Goal: Obtain resource: Obtain resource

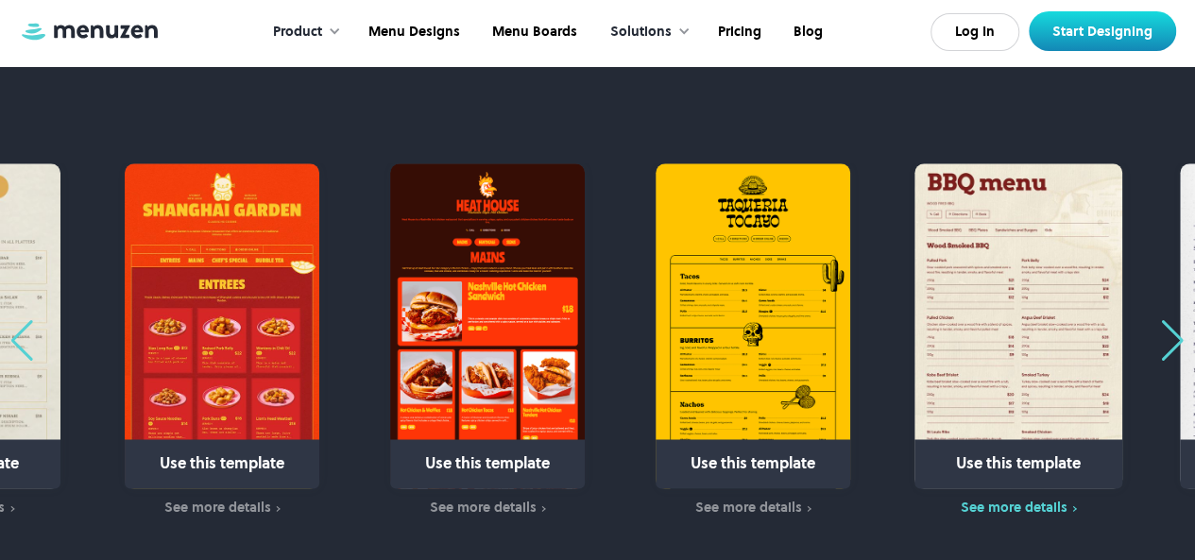
scroll to position [1047, 0]
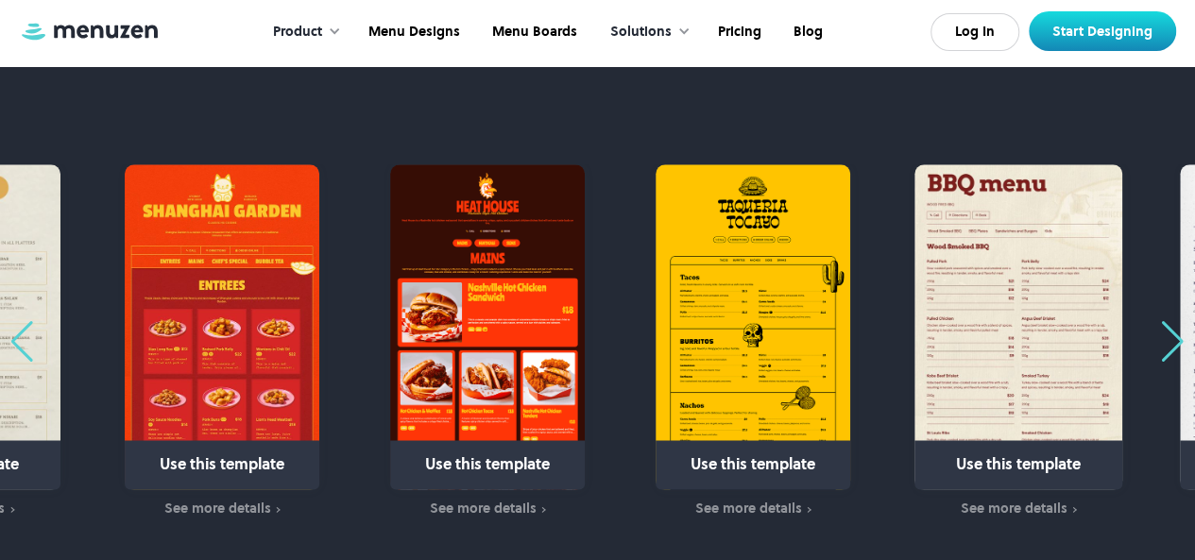
click at [1173, 339] on div "Next slide" at bounding box center [1173, 342] width 26 height 42
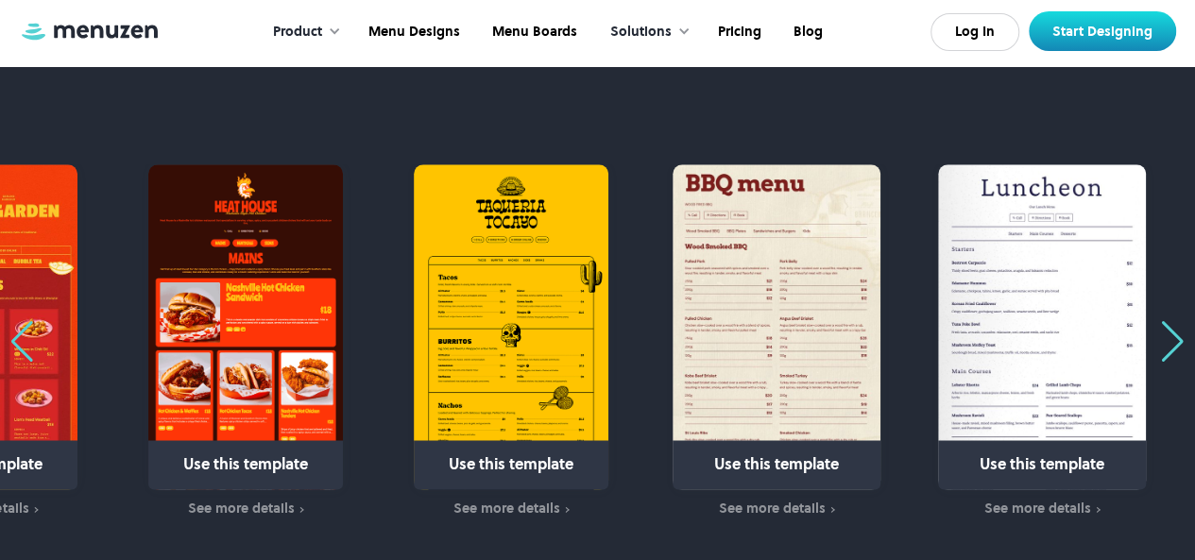
click at [1173, 339] on div "Next slide" at bounding box center [1173, 342] width 26 height 42
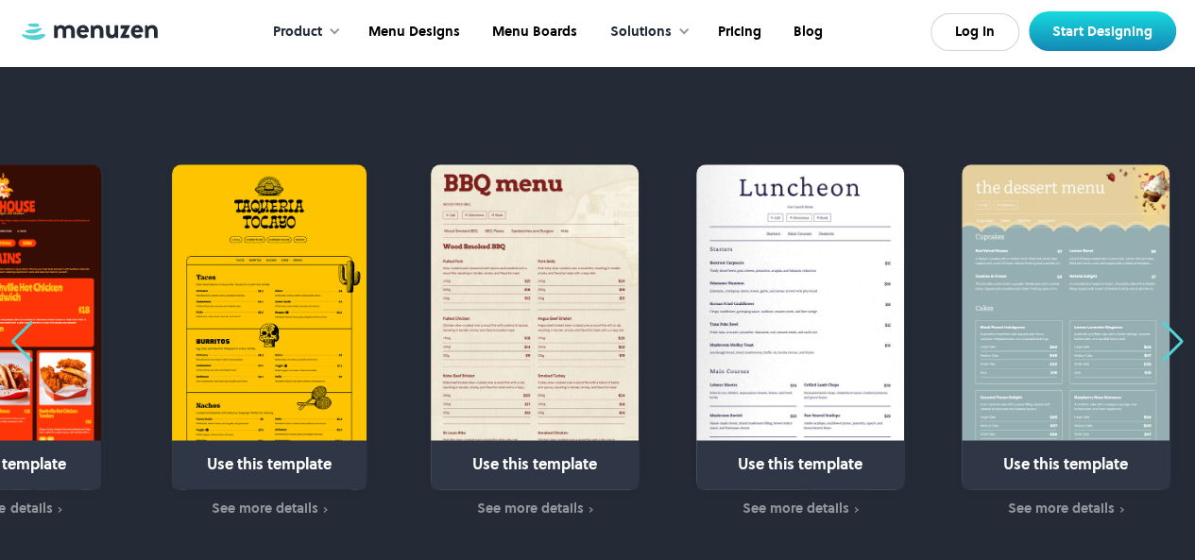
click at [1173, 339] on div "Next slide" at bounding box center [1173, 342] width 26 height 42
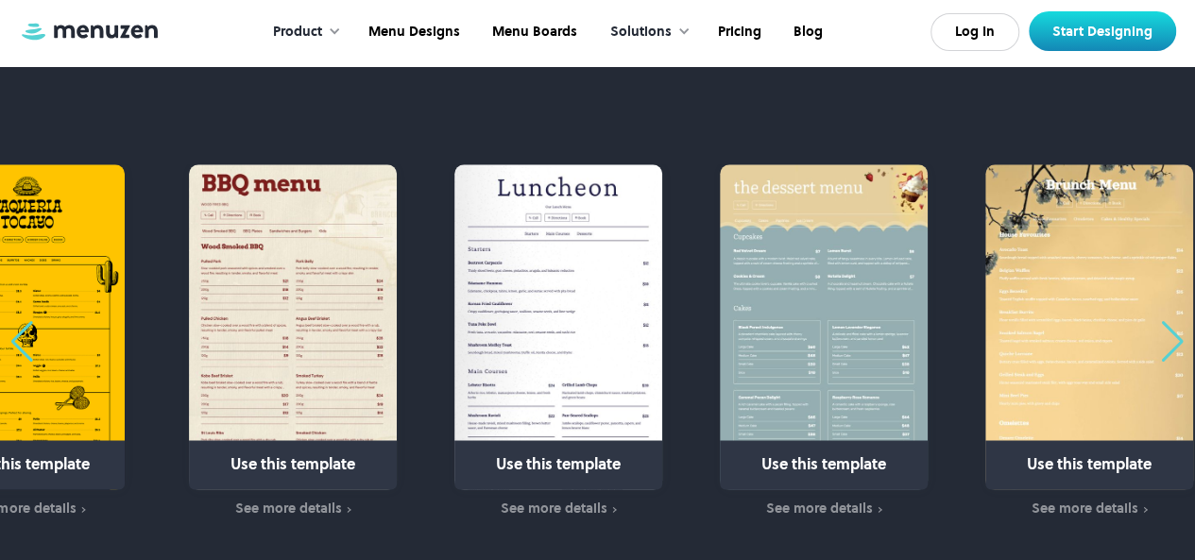
click at [1173, 339] on div "Next slide" at bounding box center [1173, 342] width 26 height 42
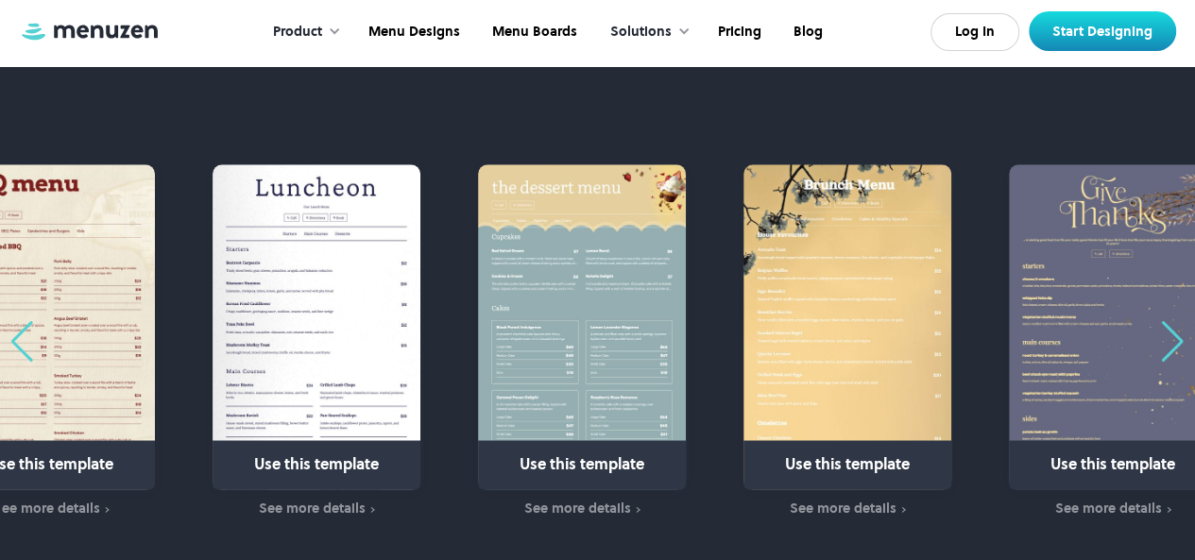
click at [1173, 339] on div "Next slide" at bounding box center [1173, 342] width 26 height 42
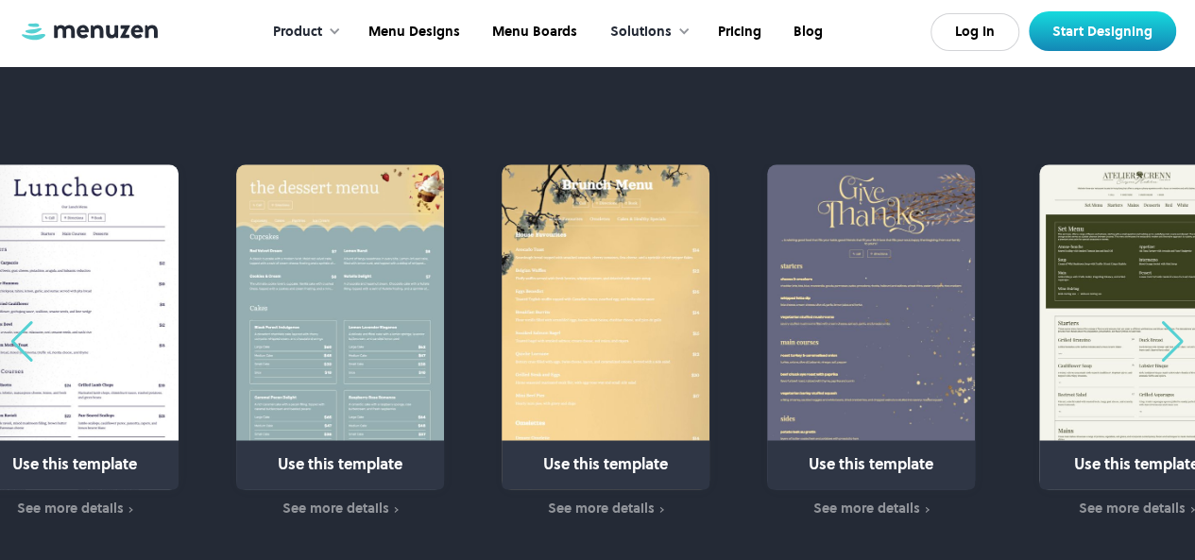
click at [1173, 339] on div "Next slide" at bounding box center [1173, 342] width 26 height 42
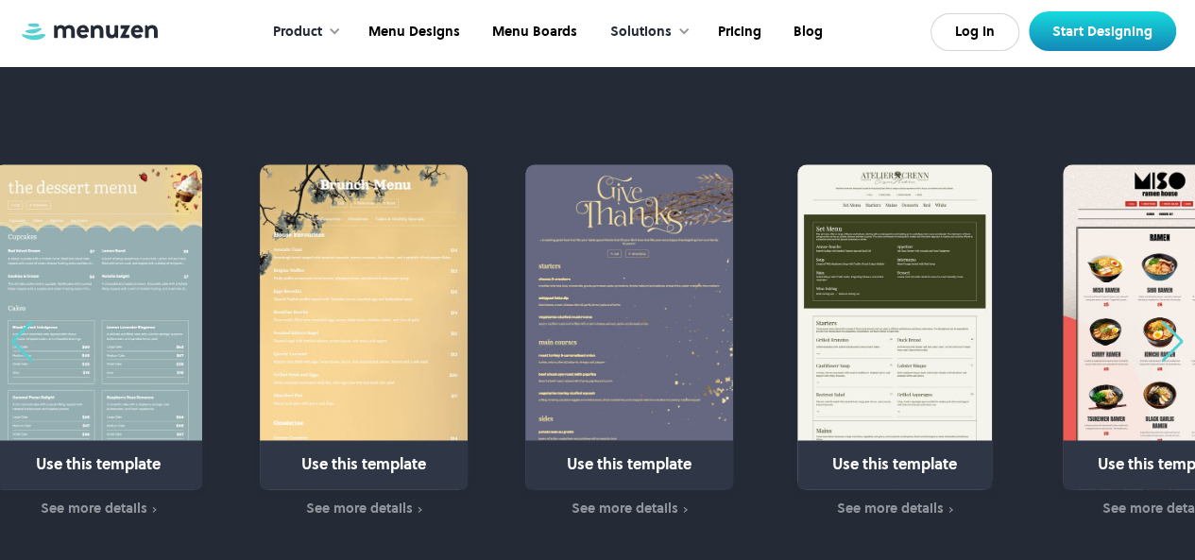
click at [1173, 339] on div "Next slide" at bounding box center [1173, 342] width 26 height 42
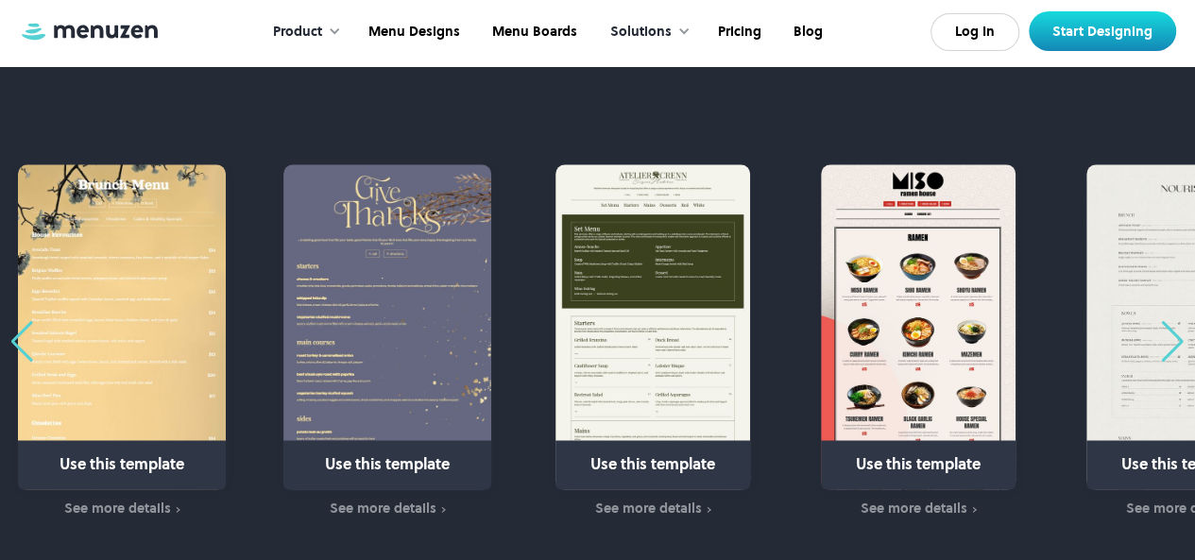
click at [1173, 339] on div "Next slide" at bounding box center [1173, 342] width 26 height 42
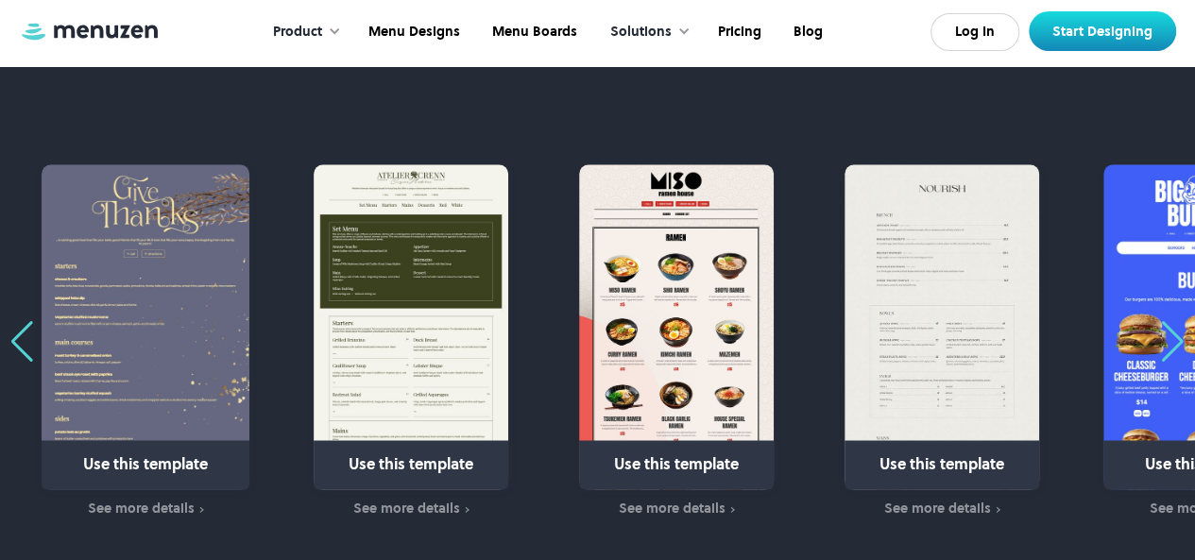
scroll to position [1039, 0]
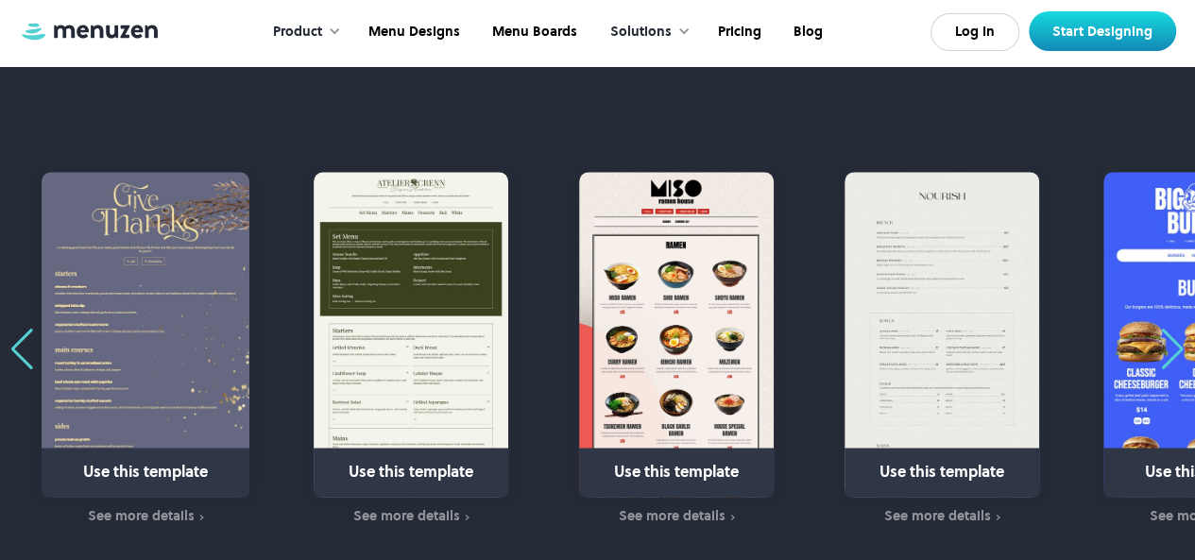
click at [1173, 339] on div "Next slide" at bounding box center [1173, 350] width 26 height 42
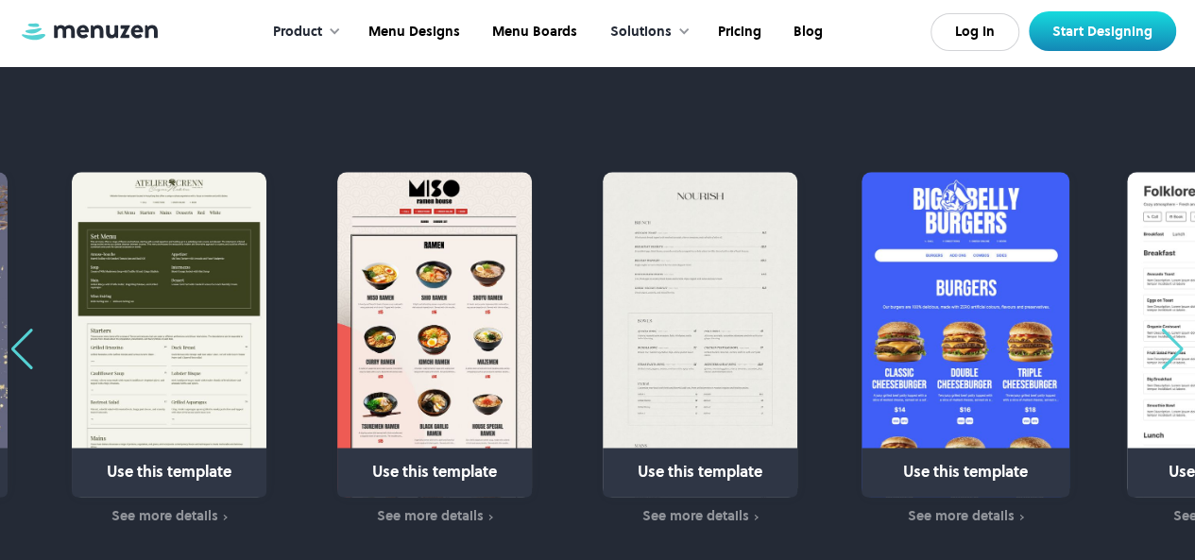
click at [1173, 339] on div "Next slide" at bounding box center [1173, 350] width 26 height 42
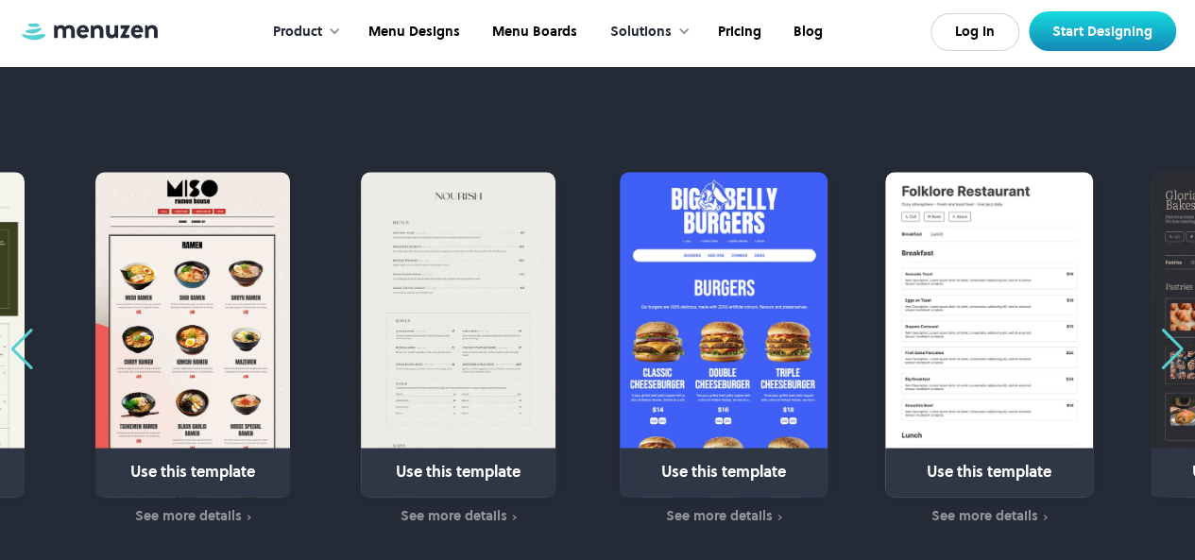
click at [1173, 339] on div "Next slide" at bounding box center [1173, 350] width 26 height 42
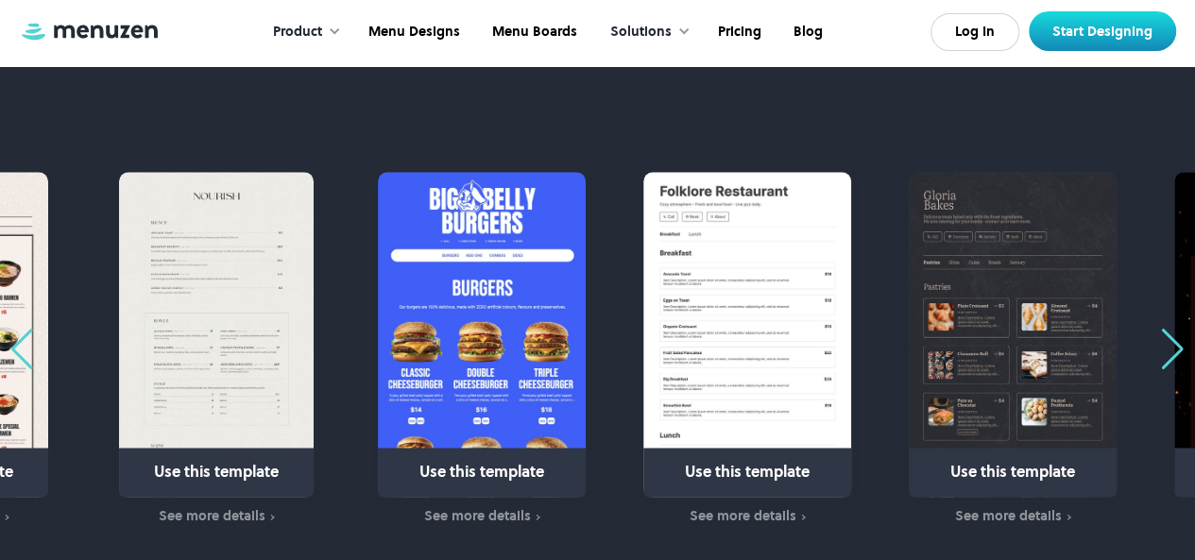
click at [1173, 339] on div "Next slide" at bounding box center [1173, 350] width 26 height 42
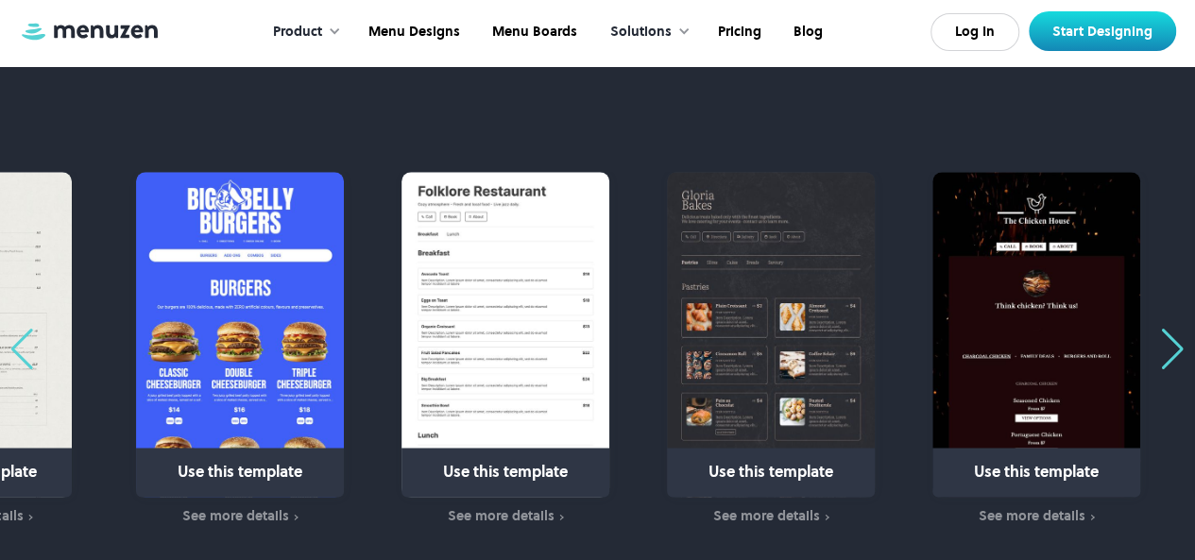
click at [1173, 339] on div "Next slide" at bounding box center [1173, 350] width 26 height 42
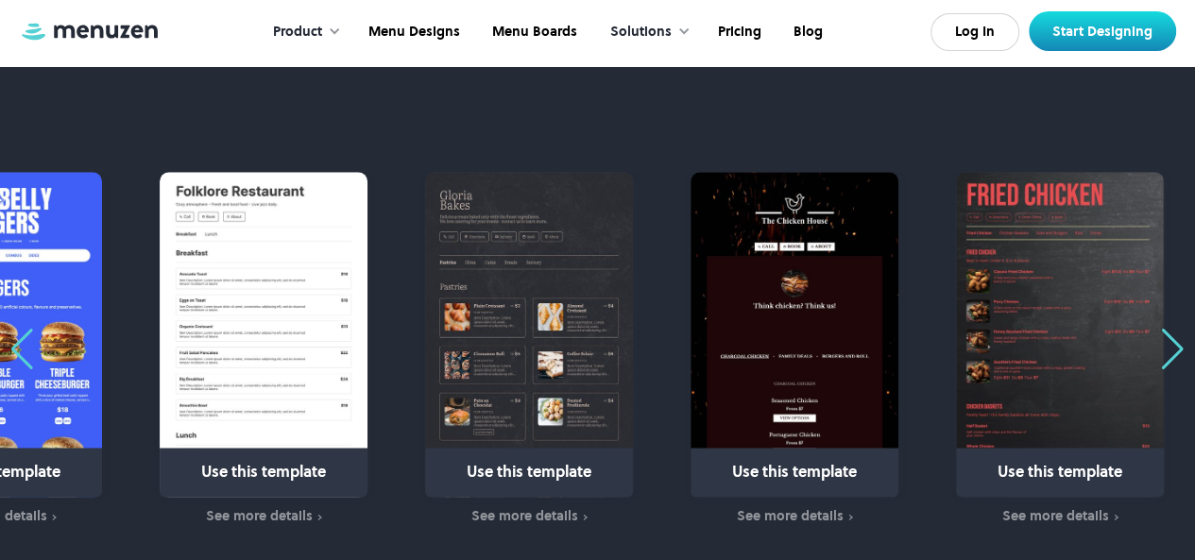
click at [1173, 339] on div "Next slide" at bounding box center [1173, 350] width 26 height 42
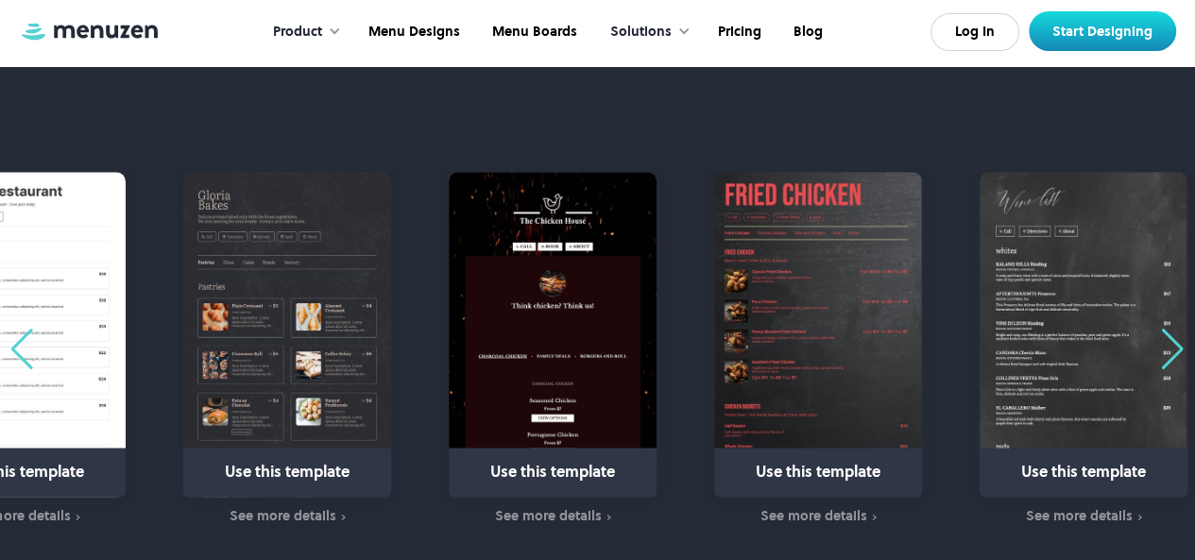
click at [1173, 339] on div "Next slide" at bounding box center [1173, 350] width 26 height 42
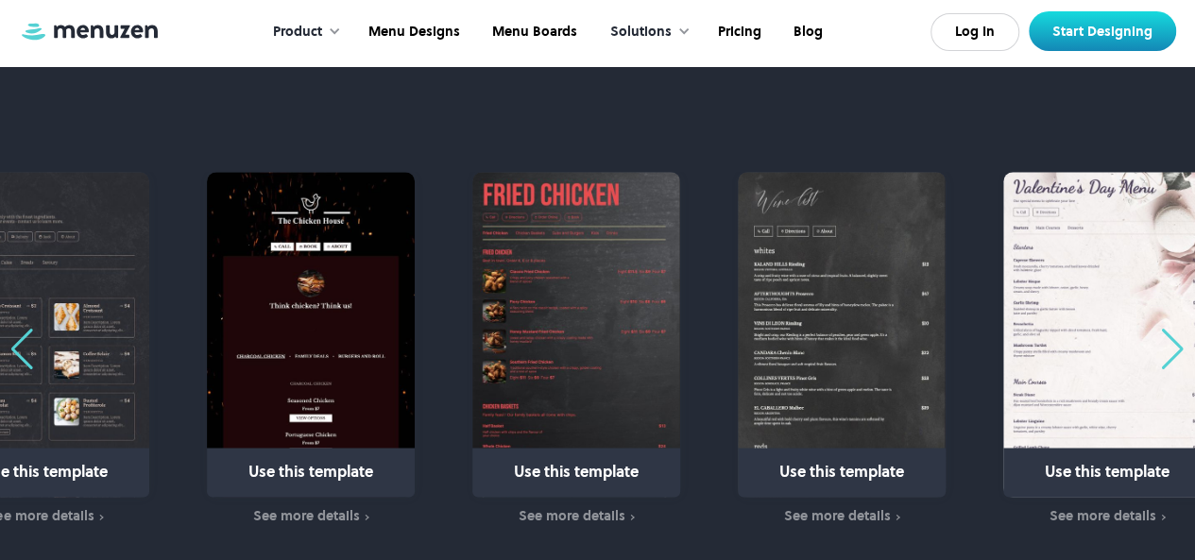
click at [1173, 339] on div "Next slide" at bounding box center [1173, 350] width 26 height 42
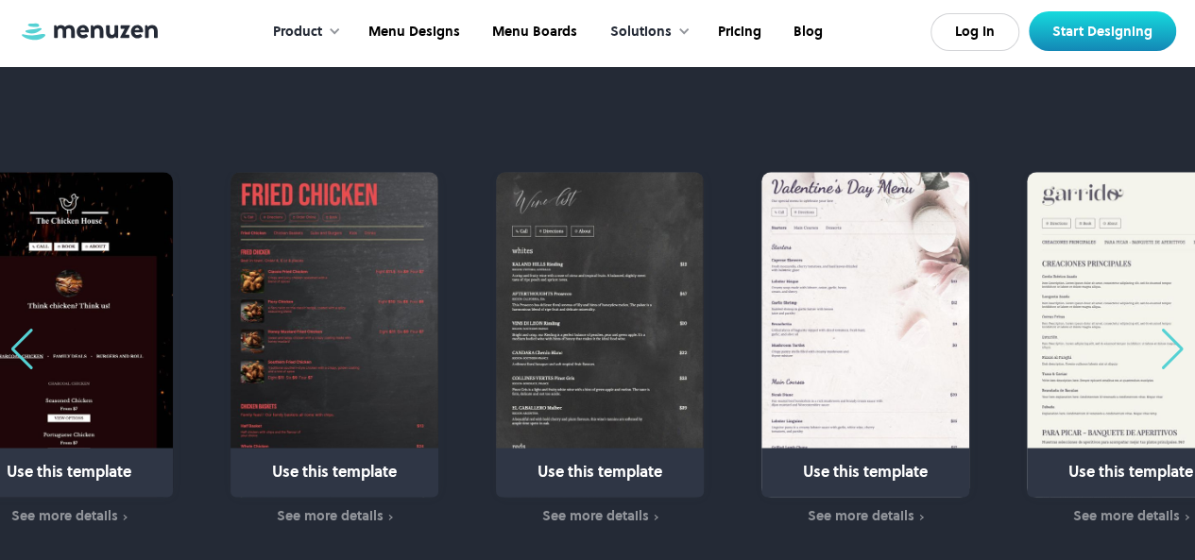
click at [1173, 339] on div "Next slide" at bounding box center [1173, 350] width 26 height 42
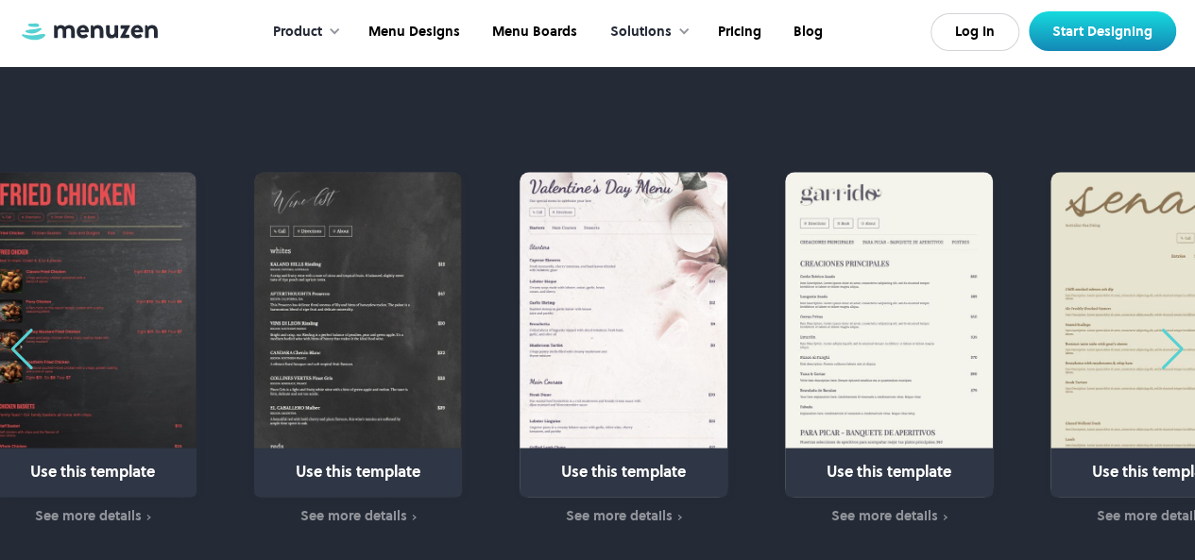
click at [1173, 339] on div "Next slide" at bounding box center [1173, 350] width 26 height 42
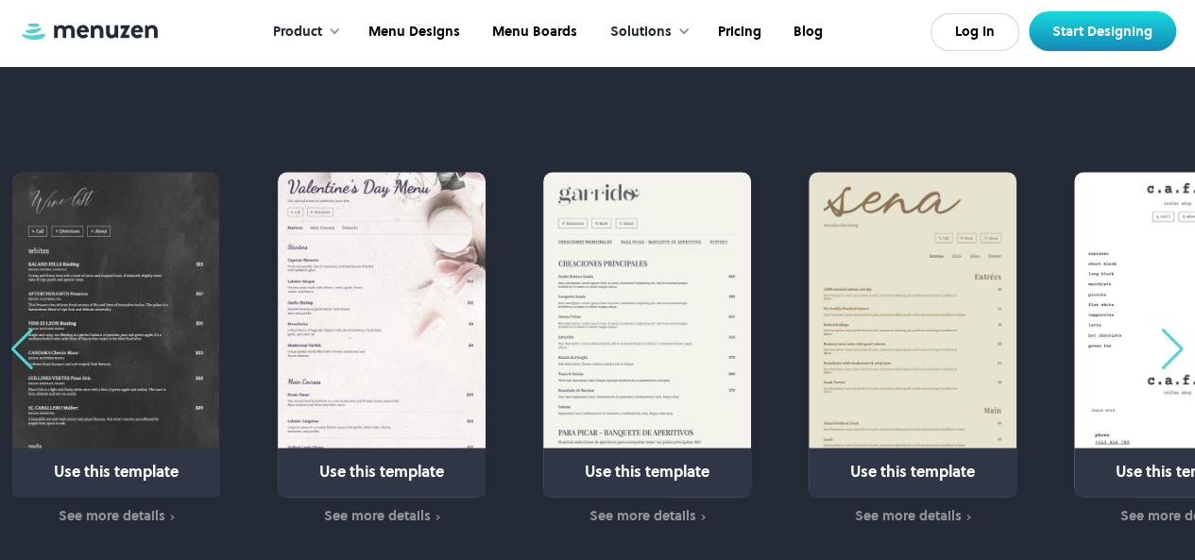
click at [1173, 339] on div "Next slide" at bounding box center [1173, 350] width 26 height 42
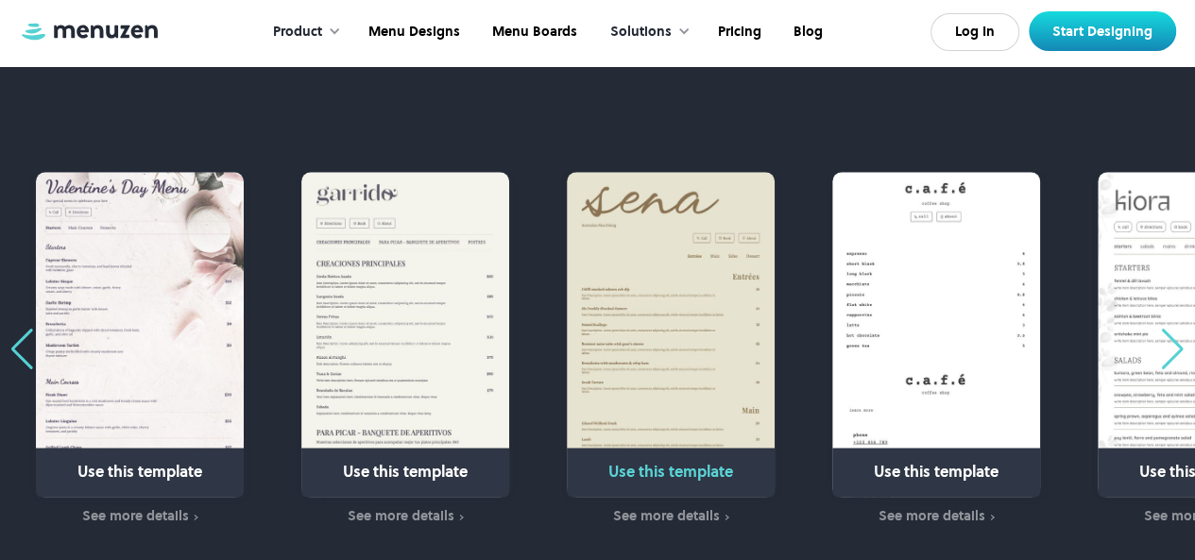
click at [659, 284] on img "20 / 31" at bounding box center [671, 334] width 208 height 325
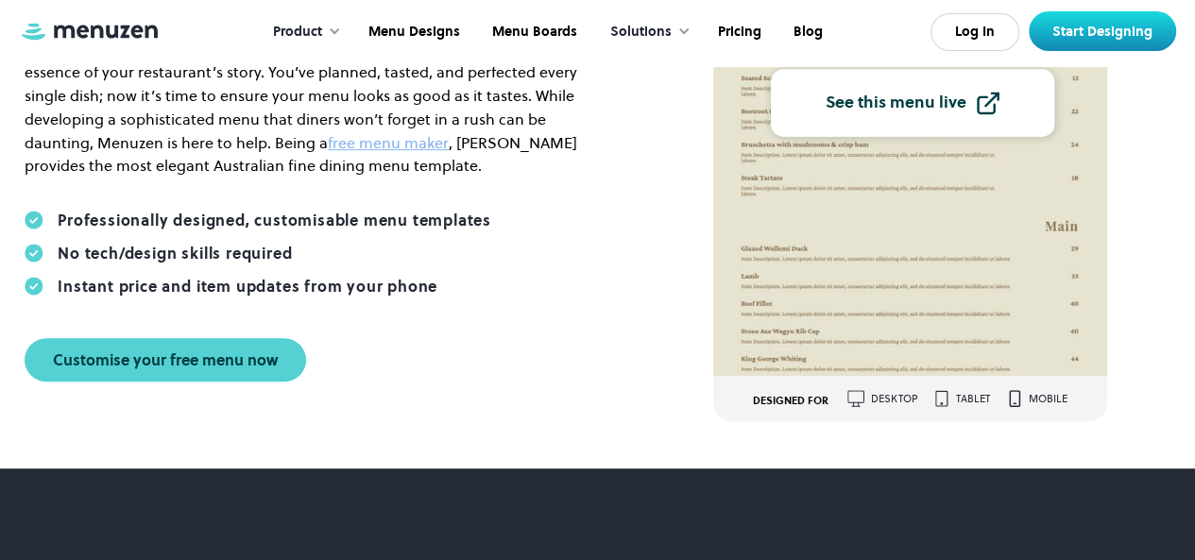
scroll to position [359, 0]
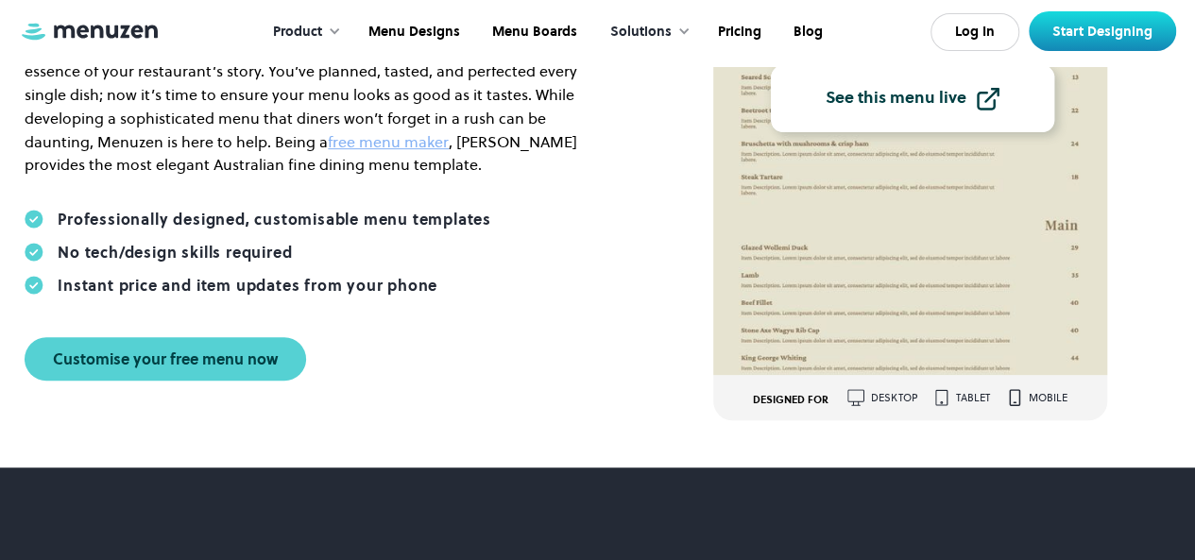
click at [899, 94] on div "See this menu live" at bounding box center [896, 98] width 141 height 17
